Goal: Transaction & Acquisition: Book appointment/travel/reservation

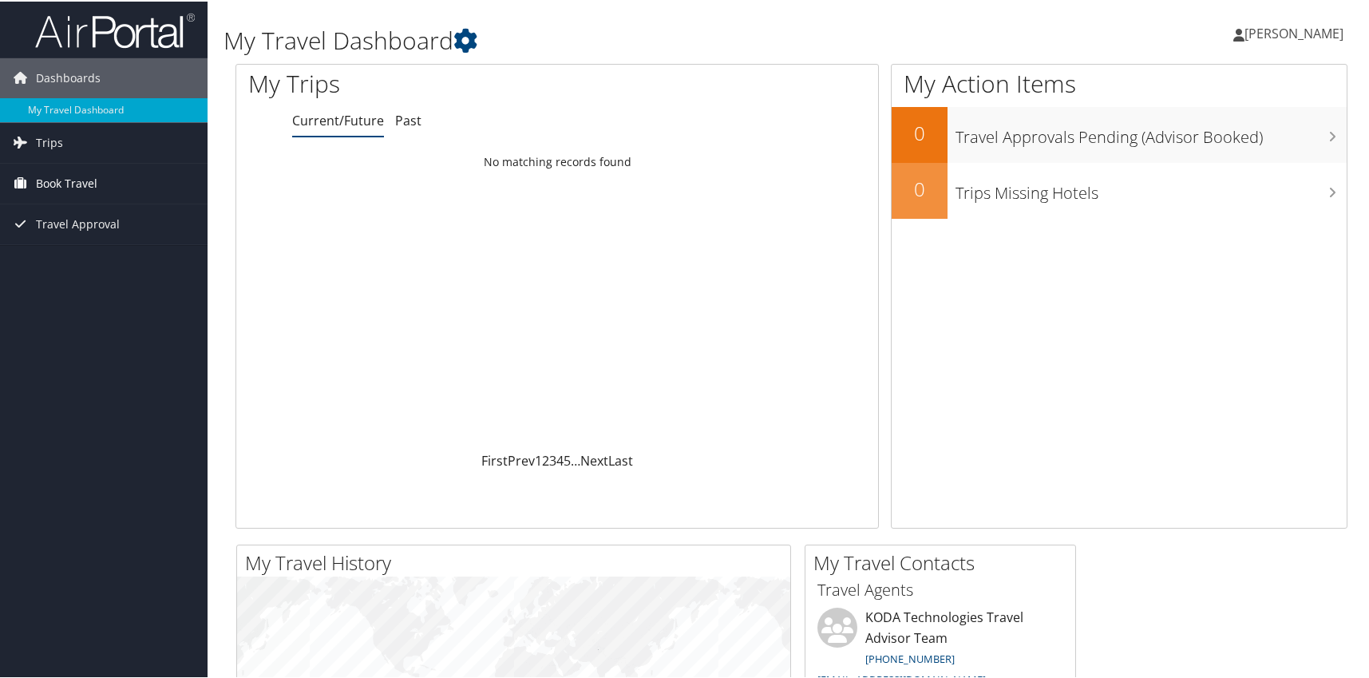
click at [76, 181] on span "Book Travel" at bounding box center [66, 182] width 61 height 40
click at [69, 257] on link "Book/Manage Online Trips" at bounding box center [104, 262] width 208 height 24
